Goal: Complete application form

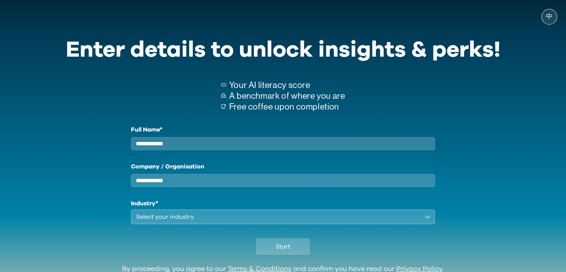
click at [298, 141] on input "Full Name*" at bounding box center [283, 143] width 304 height 13
type input "**********"
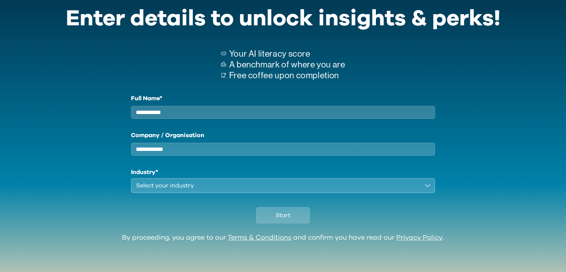
click at [426, 188] on button "Select your industry" at bounding box center [283, 185] width 304 height 15
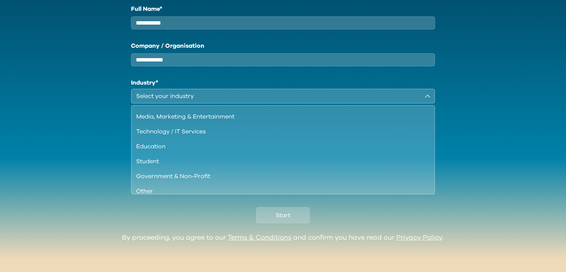
scroll to position [64, 0]
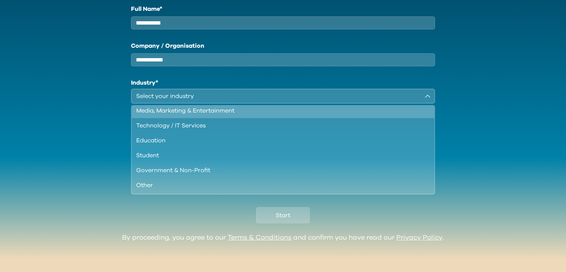
click at [261, 113] on div "Media, Marketing & Entertainment" at bounding box center [278, 110] width 285 height 9
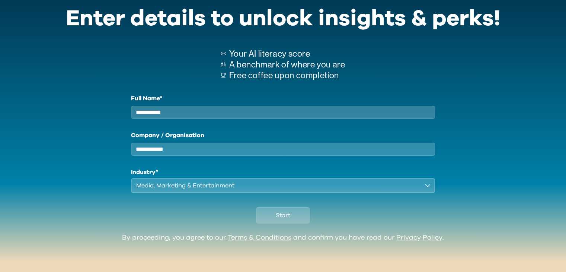
scroll to position [36, 0]
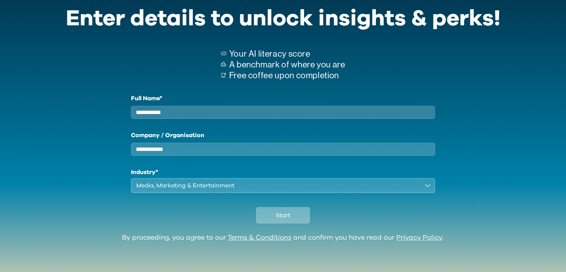
click at [284, 218] on span "Start" at bounding box center [283, 215] width 15 height 9
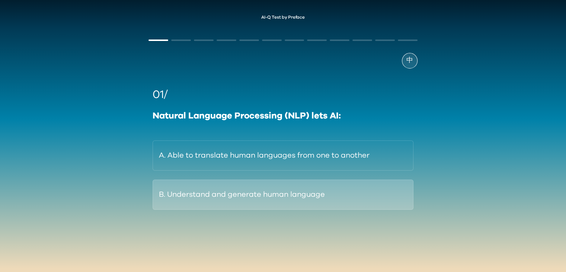
click at [359, 194] on button "B. Understand and generate human language" at bounding box center [283, 194] width 260 height 30
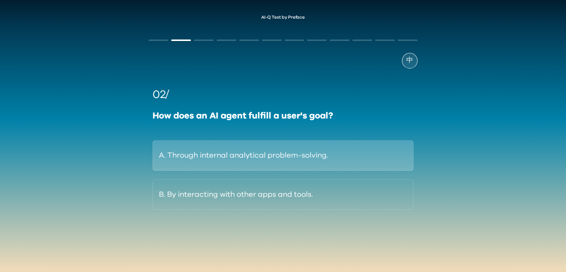
click at [321, 157] on button "A. Through internal analytical problem-solving." at bounding box center [283, 155] width 260 height 30
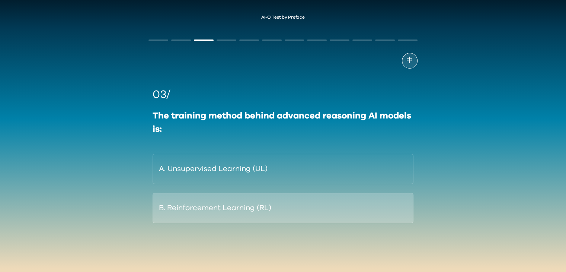
click at [308, 217] on button "B. Reinforcement Learning (RL)" at bounding box center [283, 208] width 260 height 30
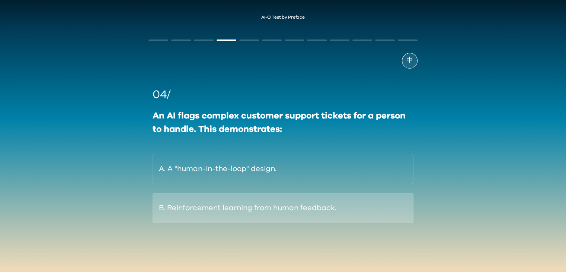
click at [243, 206] on button "B. Reinforcement learning from human feedback." at bounding box center [283, 208] width 260 height 30
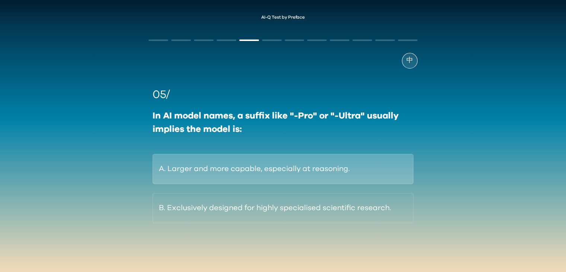
click at [311, 170] on button "A. Larger and more capable, especially at reasoning." at bounding box center [283, 169] width 260 height 30
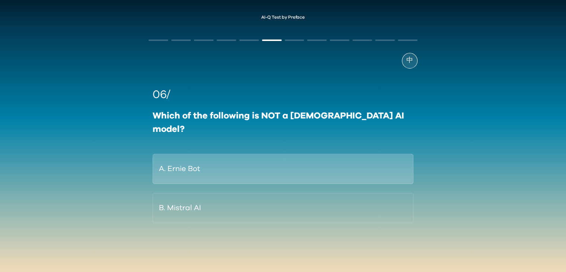
click at [330, 154] on button "A. Ernie Bot" at bounding box center [283, 169] width 260 height 30
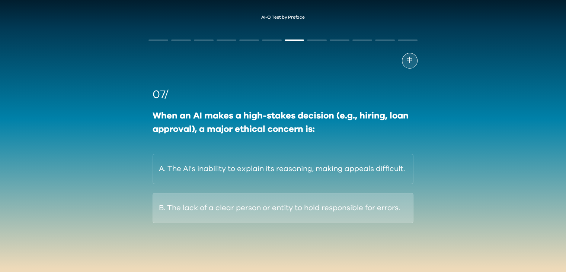
click at [394, 206] on button "B. The lack of a clear person or entity to hold responsible for errors." at bounding box center [283, 208] width 260 height 30
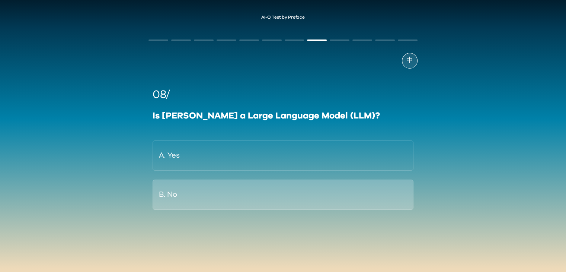
click at [361, 189] on button "B. No" at bounding box center [283, 194] width 260 height 30
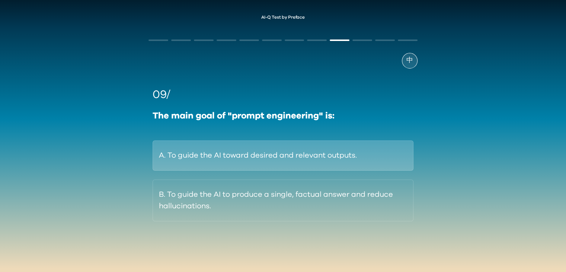
click at [374, 166] on button "A. To guide the AI toward desired and relevant outputs." at bounding box center [283, 155] width 260 height 30
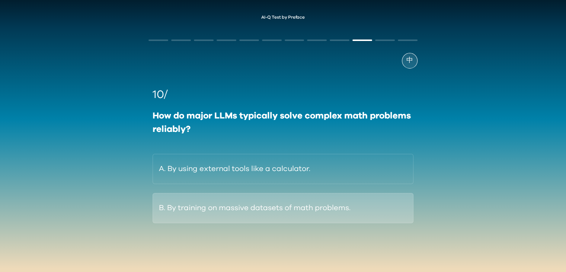
click at [369, 215] on button "B. By training on massive datasets of math problems." at bounding box center [283, 208] width 260 height 30
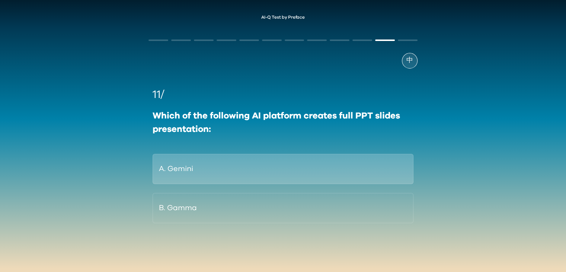
click at [333, 179] on button "A. Gemini" at bounding box center [283, 169] width 260 height 30
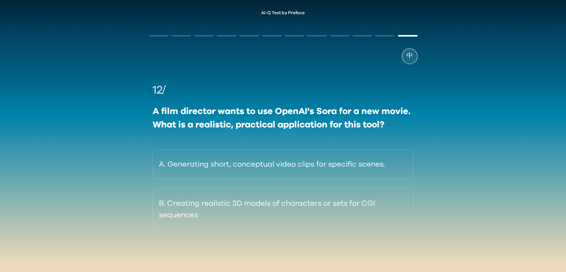
scroll to position [6, 0]
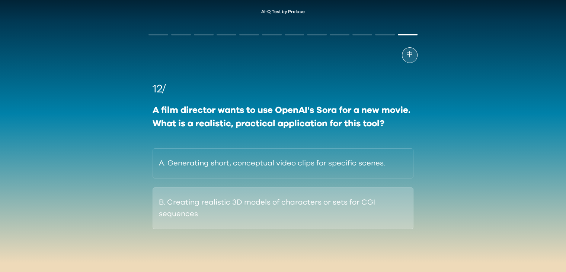
click at [298, 213] on button "B. Creating realistic 3D models of characters or sets for CGI sequences" at bounding box center [283, 208] width 260 height 42
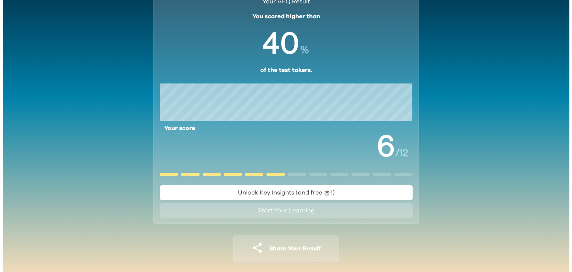
scroll to position [48, 0]
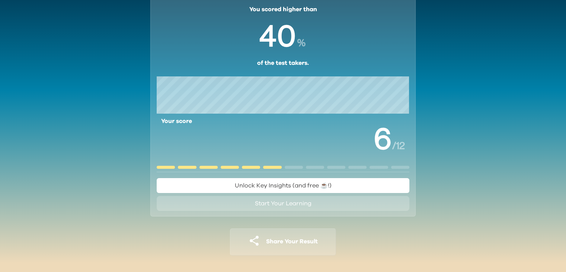
click at [304, 206] on span "Start Your Learning" at bounding box center [283, 203] width 57 height 6
